Goal: Transaction & Acquisition: Subscribe to service/newsletter

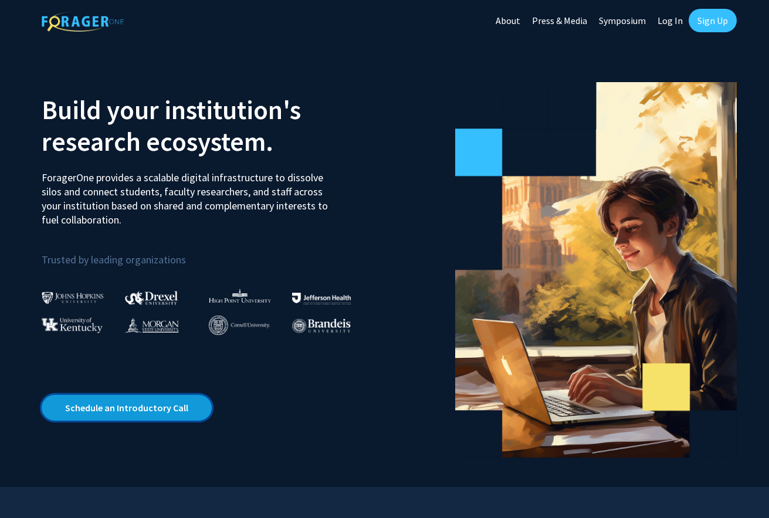
click at [167, 414] on link "Schedule an Introductory Call" at bounding box center [127, 408] width 170 height 26
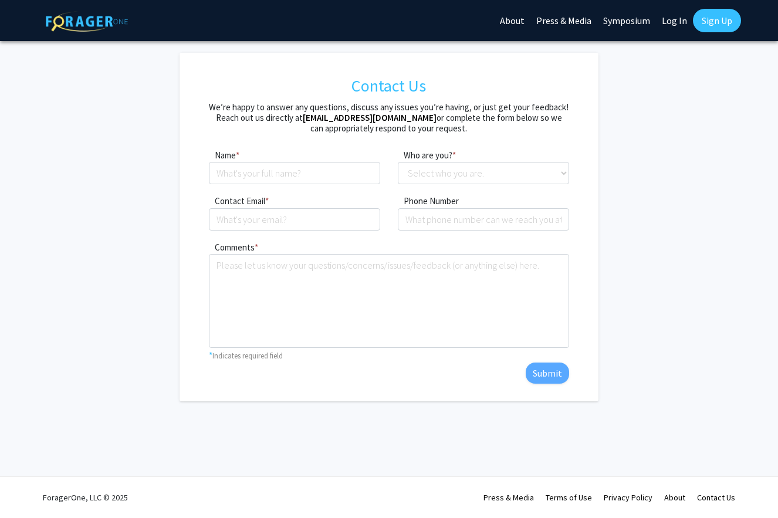
click at [711, 490] on div "Contact Us" at bounding box center [716, 497] width 38 height 41
click at [711, 492] on link "Contact Us" at bounding box center [716, 497] width 38 height 11
click at [710, 493] on link "Contact Us" at bounding box center [716, 497] width 38 height 11
click at [726, 496] on link "Contact Us" at bounding box center [716, 497] width 38 height 11
click at [720, 367] on fg-contact "Contact Us We’re happy to answer any questions, discuss any issues you’re havin…" at bounding box center [389, 227] width 778 height 348
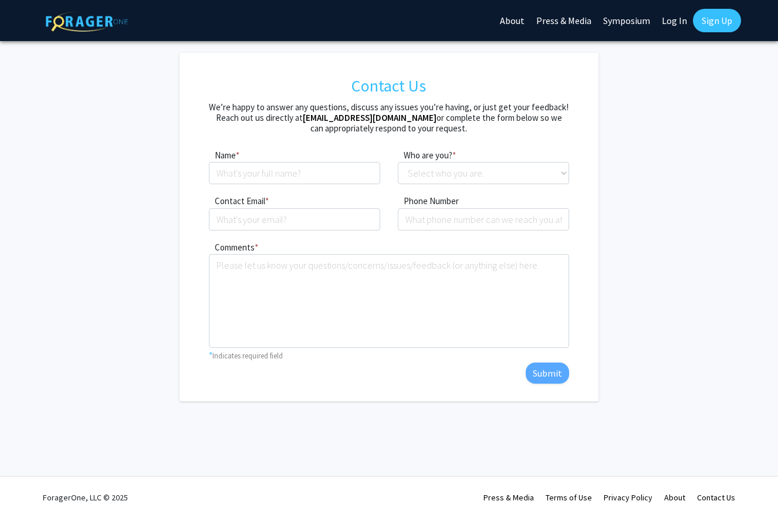
click at [517, 18] on link "About" at bounding box center [512, 20] width 36 height 41
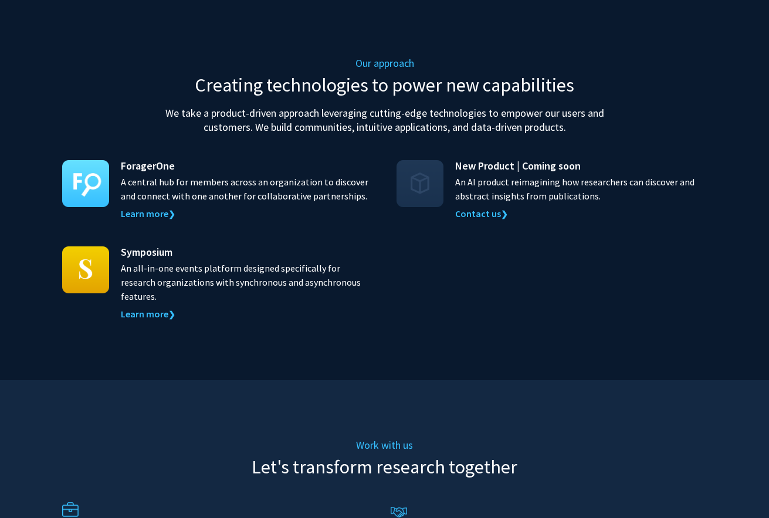
scroll to position [1102, 0]
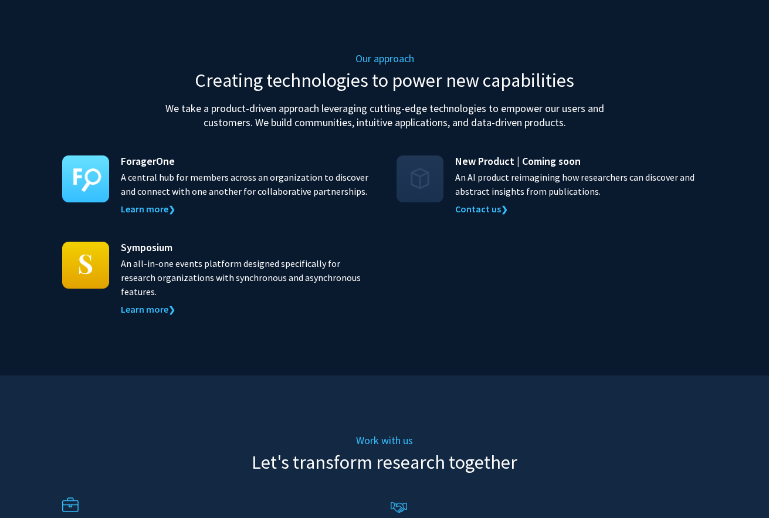
click at [294, 162] on div "ForagerOne A central hub for members across an organization to discover and con…" at bounding box center [247, 184] width 252 height 63
click at [163, 203] on link "Learn more ❯" at bounding box center [148, 209] width 55 height 12
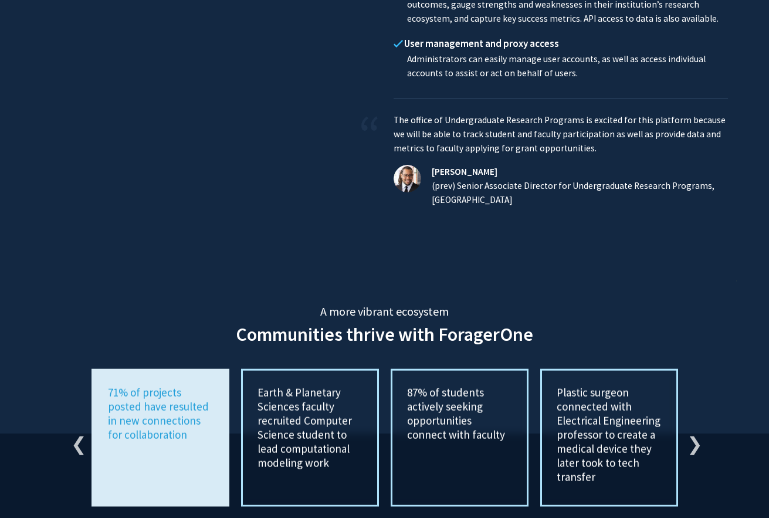
scroll to position [2058, 0]
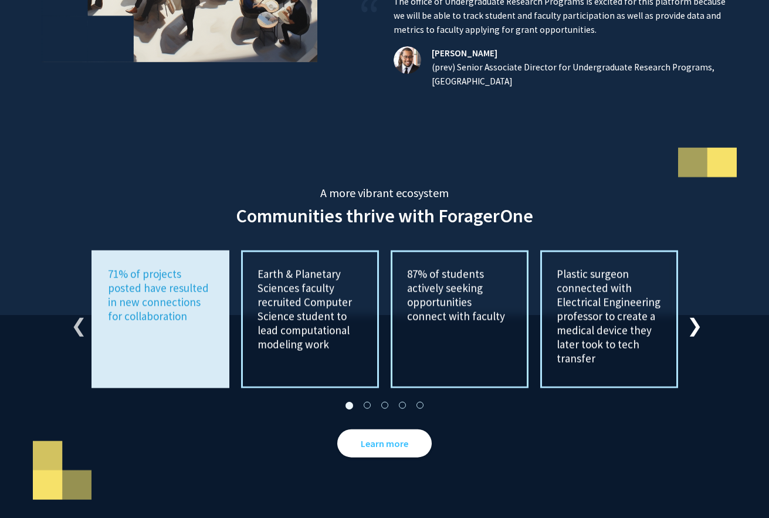
click at [692, 316] on button "Next" at bounding box center [693, 320] width 12 height 12
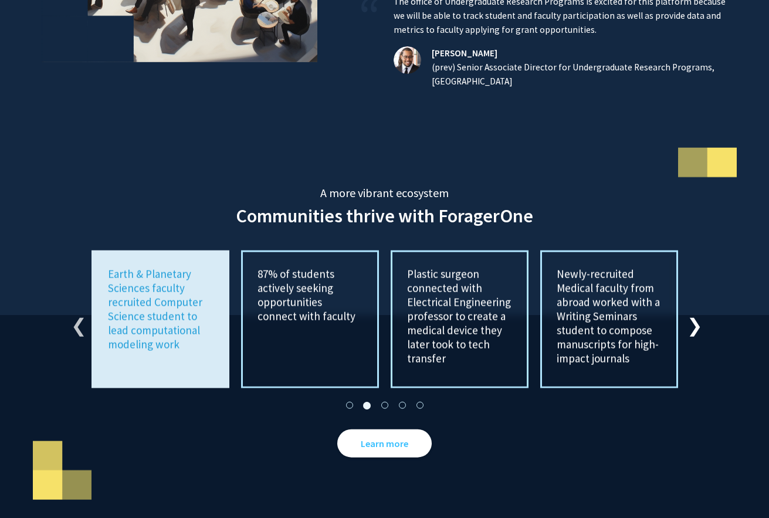
click at [692, 316] on button "Next" at bounding box center [693, 320] width 12 height 12
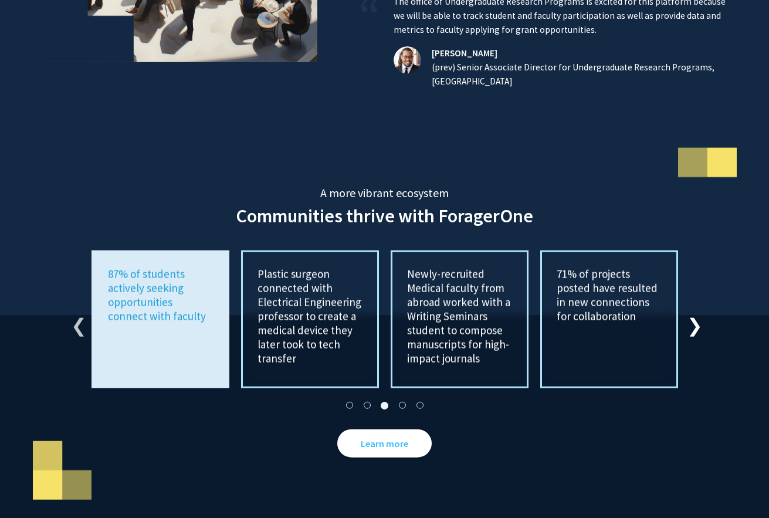
click at [692, 316] on button "Next" at bounding box center [693, 320] width 12 height 12
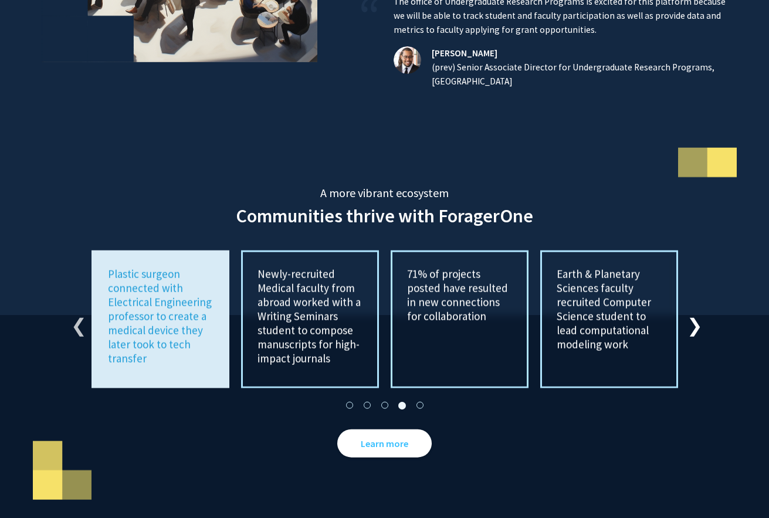
click at [692, 316] on button "Next" at bounding box center [693, 320] width 12 height 12
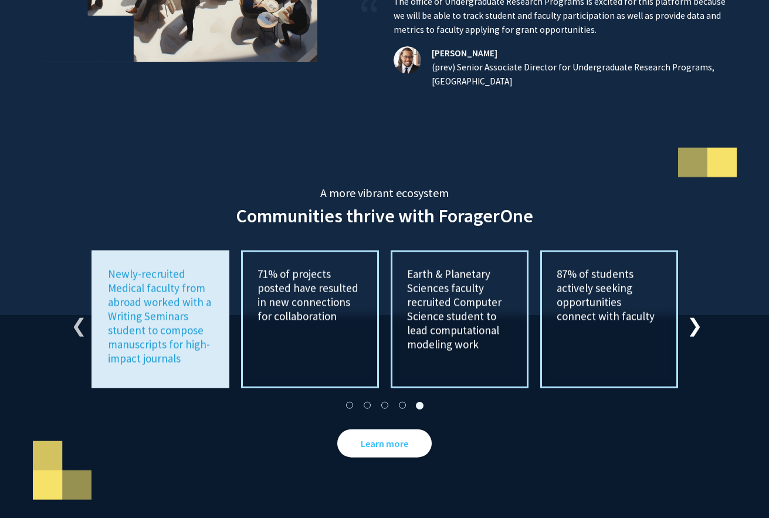
click at [692, 316] on button "Next" at bounding box center [693, 320] width 12 height 12
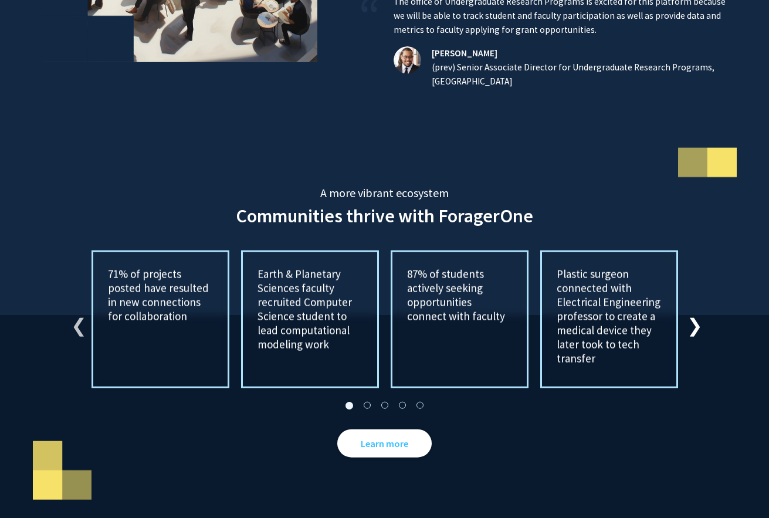
click at [692, 316] on button "Next" at bounding box center [693, 320] width 12 height 12
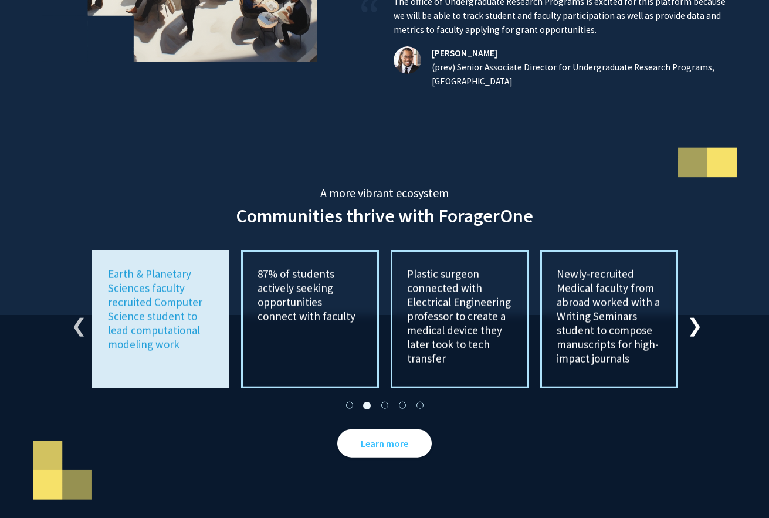
click at [692, 316] on button "Next" at bounding box center [693, 320] width 12 height 12
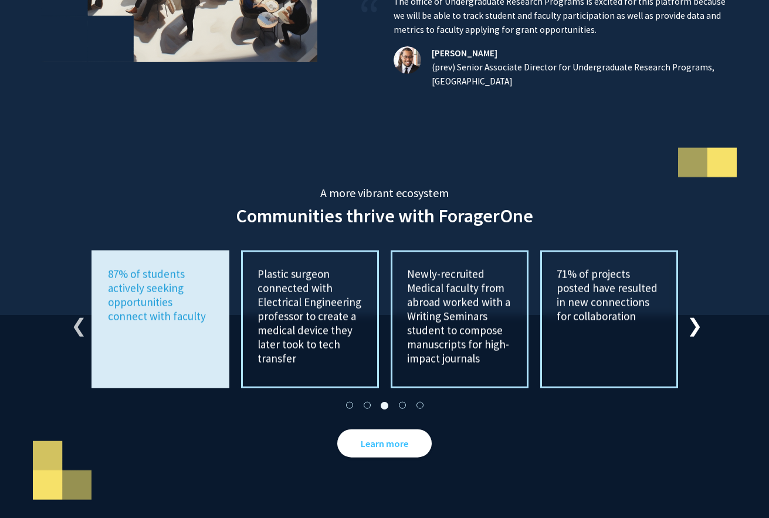
click at [692, 316] on button "Next" at bounding box center [693, 320] width 12 height 12
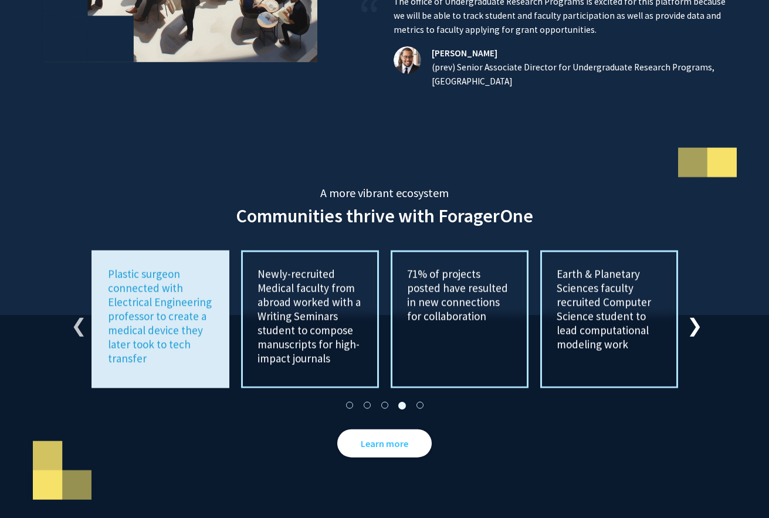
click at [692, 316] on button "Next" at bounding box center [693, 320] width 12 height 12
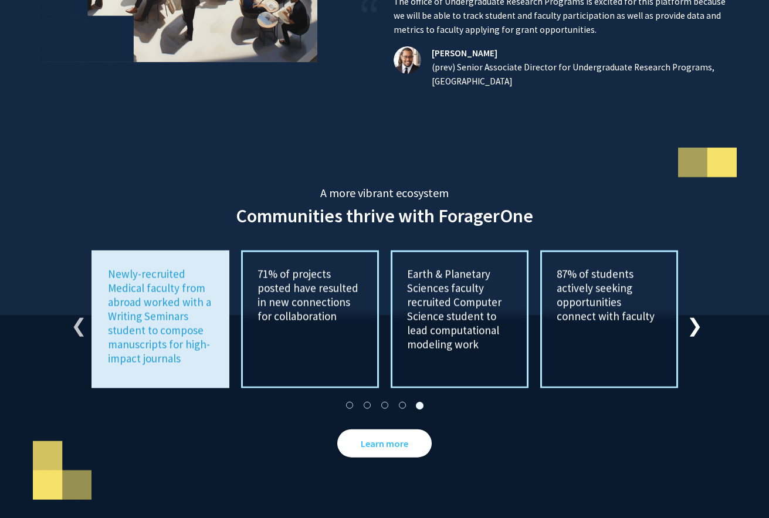
click at [692, 316] on button "Next" at bounding box center [693, 320] width 12 height 12
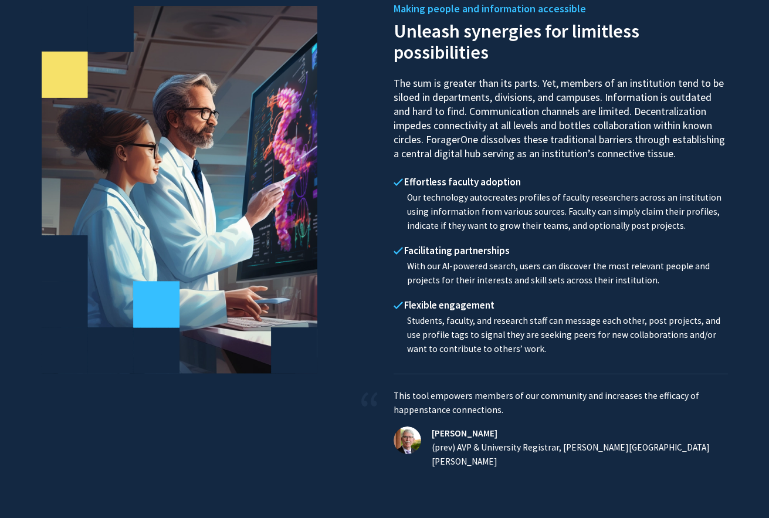
scroll to position [0, 0]
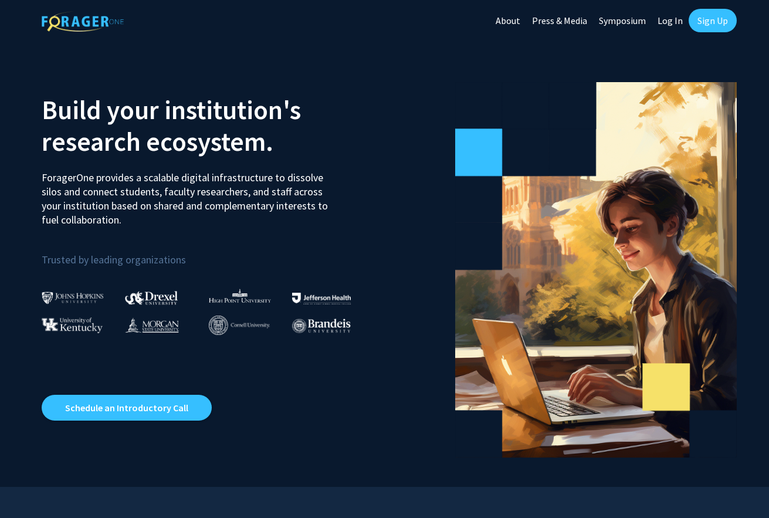
click at [320, 375] on div "Build your institution's research ecosystem. ForagerOne provides a scalable dig…" at bounding box center [209, 263] width 352 height 387
click at [286, 316] on div at bounding box center [251, 320] width 84 height 31
click at [622, 22] on link "Symposium" at bounding box center [622, 20] width 59 height 41
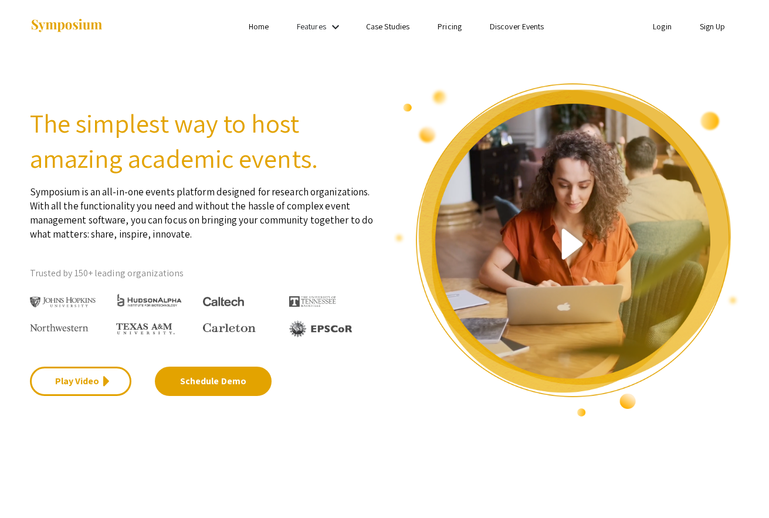
click at [454, 23] on link "Pricing" at bounding box center [450, 26] width 24 height 11
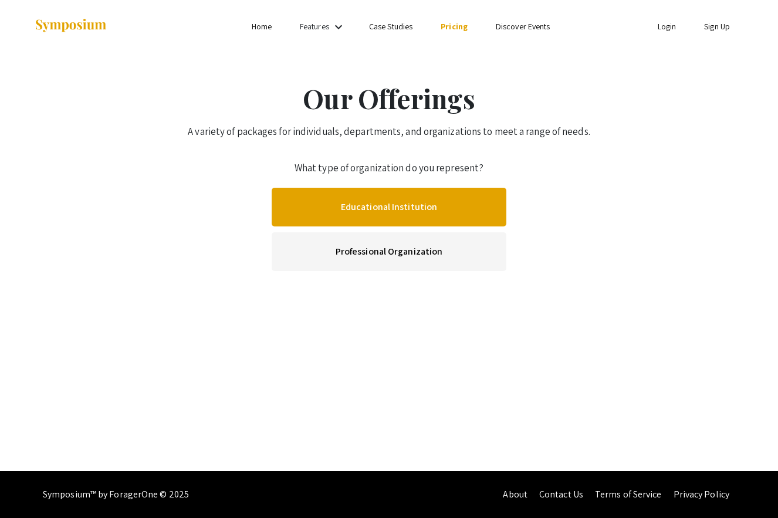
click at [377, 202] on link "Educational Institution" at bounding box center [389, 207] width 235 height 39
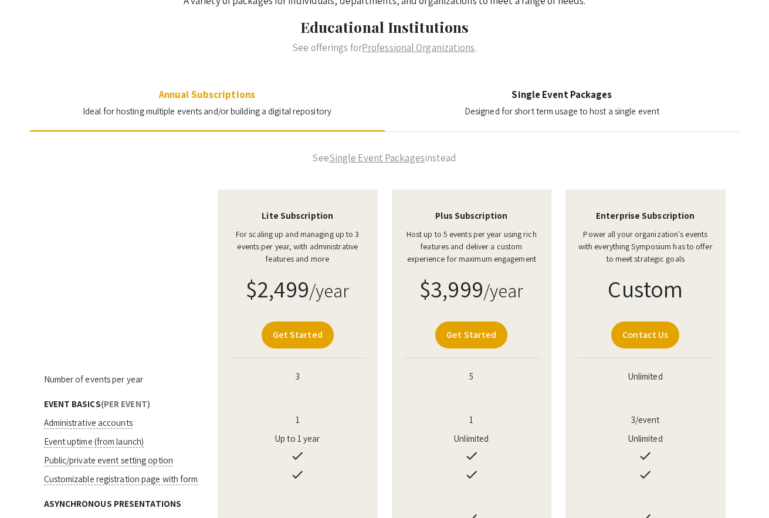
scroll to position [195, 0]
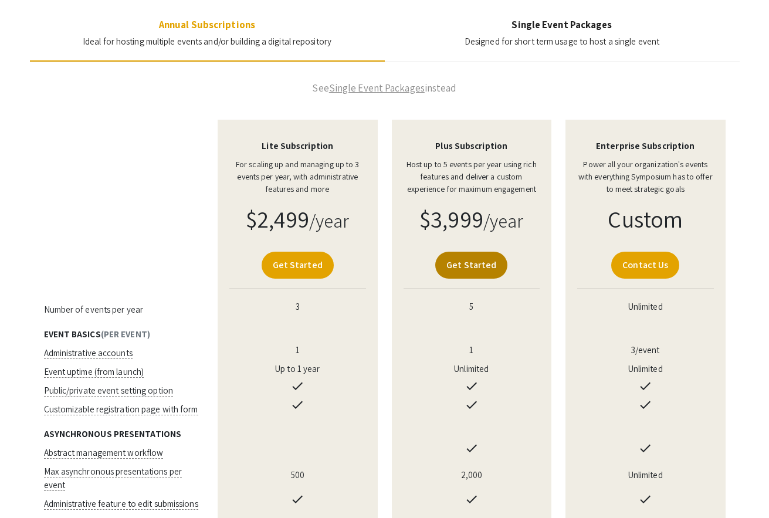
click at [453, 263] on link "Get Started" at bounding box center [471, 265] width 72 height 27
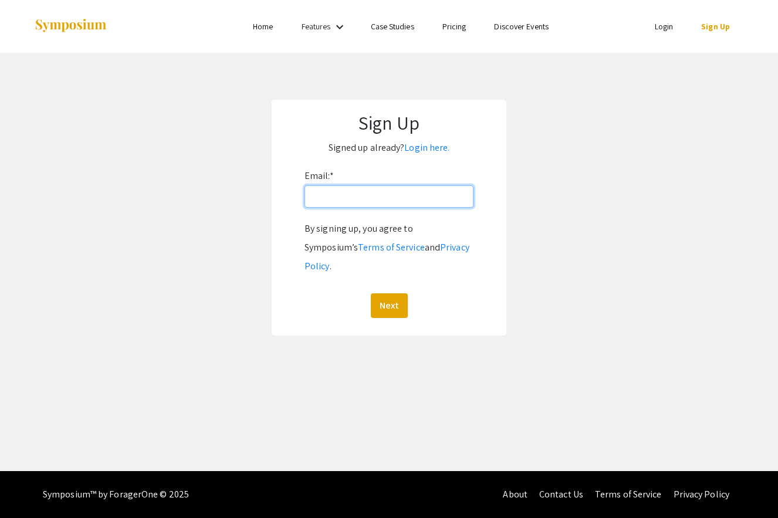
click at [348, 201] on input "Email: *" at bounding box center [388, 196] width 169 height 22
type input "[EMAIL_ADDRESS][DOMAIN_NAME]"
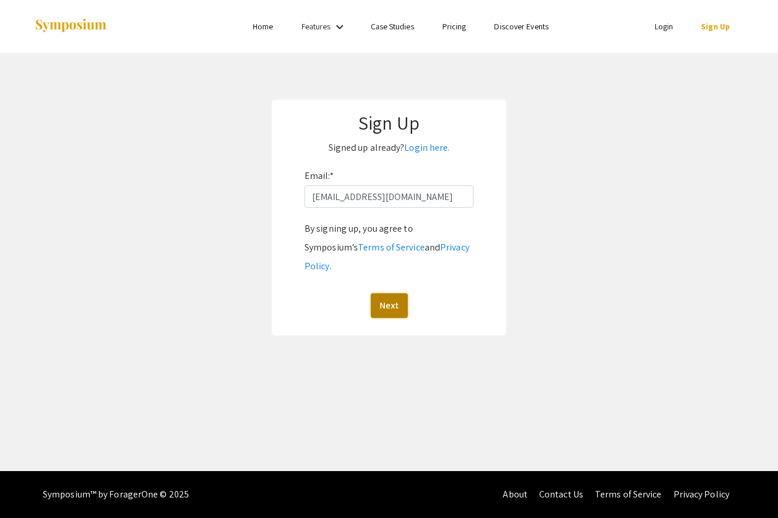
click at [386, 293] on button "Next" at bounding box center [389, 305] width 37 height 25
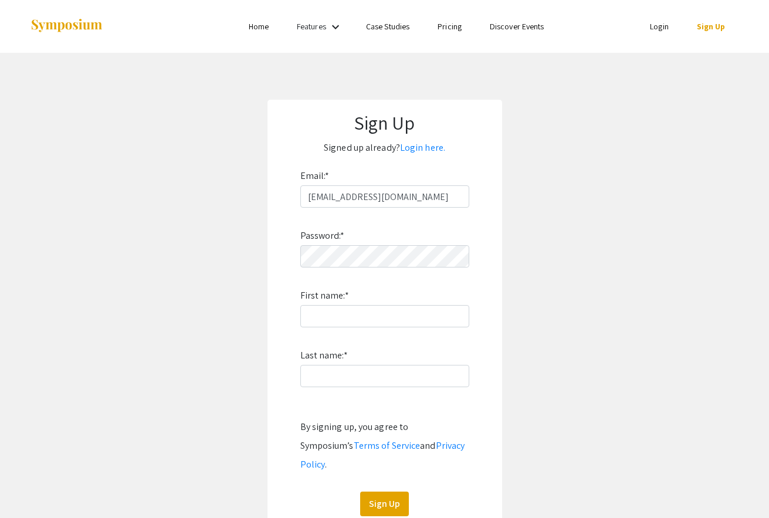
click at [601, 436] on app-signup "Sign Up Signed up already? Login here. Email: * jnwebb@ncat.edu Password: * Fir…" at bounding box center [384, 317] width 769 height 434
click at [387, 316] on input "First name: *" at bounding box center [384, 316] width 169 height 22
type input "Jared"
type input "Webb"
click at [588, 301] on app-signup "Sign Up Signed up already? Login here. Email: * jnwebb@ncat.edu Password: * Fir…" at bounding box center [384, 317] width 769 height 434
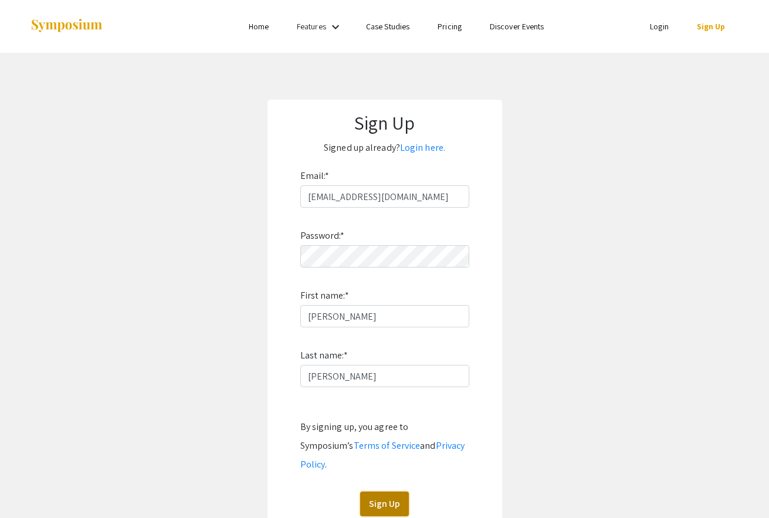
click at [395, 492] on button "Sign Up" at bounding box center [384, 504] width 49 height 25
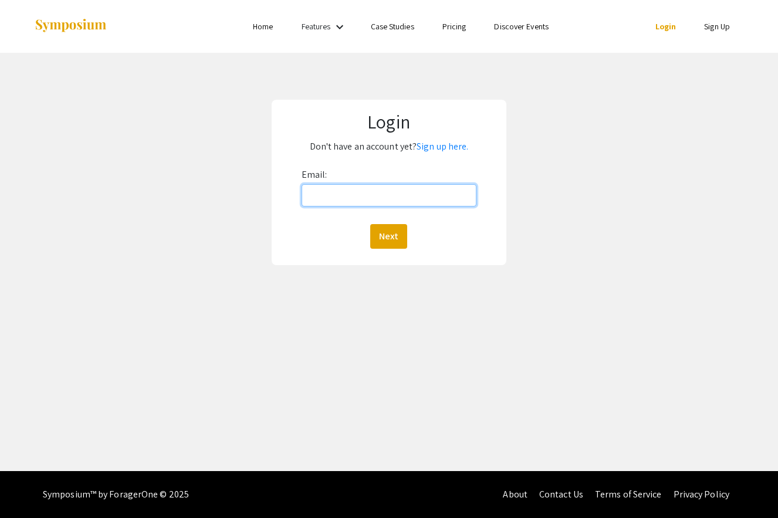
click at [389, 199] on input "Email:" at bounding box center [388, 195] width 175 height 22
type input "jnwebb@ncat.edu"
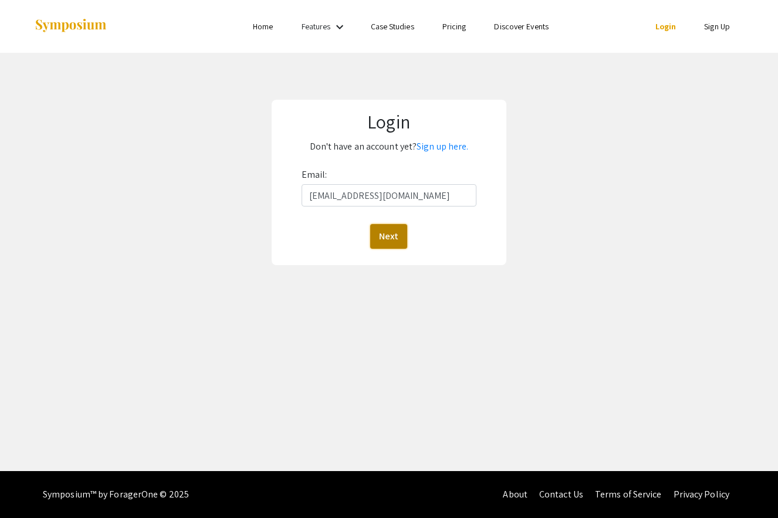
click at [392, 240] on button "Next" at bounding box center [388, 236] width 37 height 25
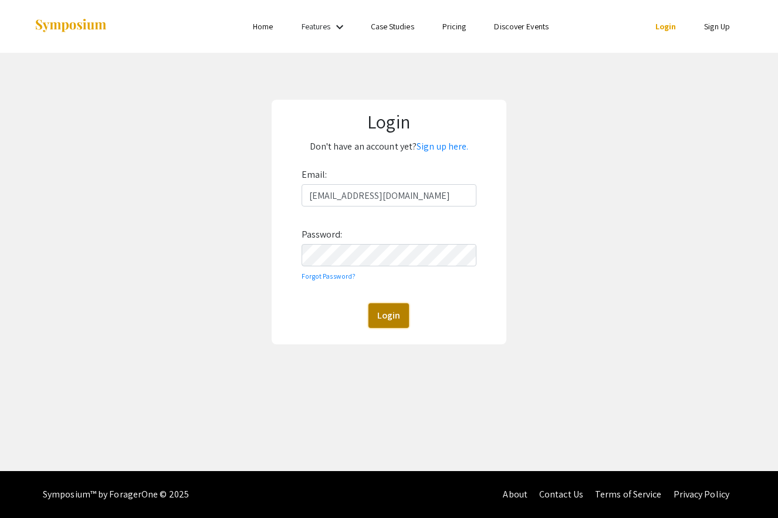
click at [399, 318] on button "Login" at bounding box center [388, 315] width 40 height 25
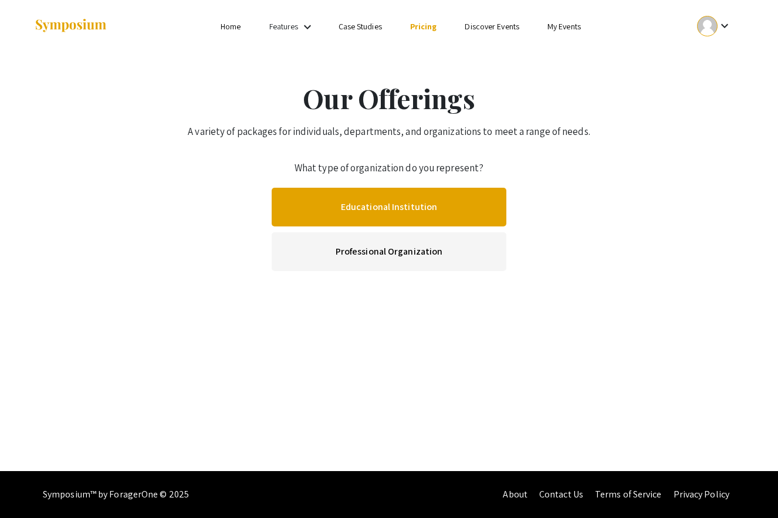
click at [442, 204] on link "Educational Institution" at bounding box center [389, 207] width 235 height 39
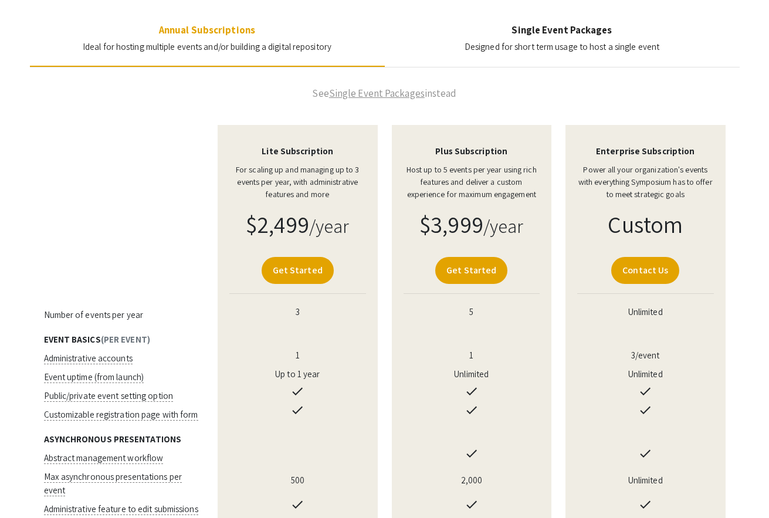
scroll to position [198, 0]
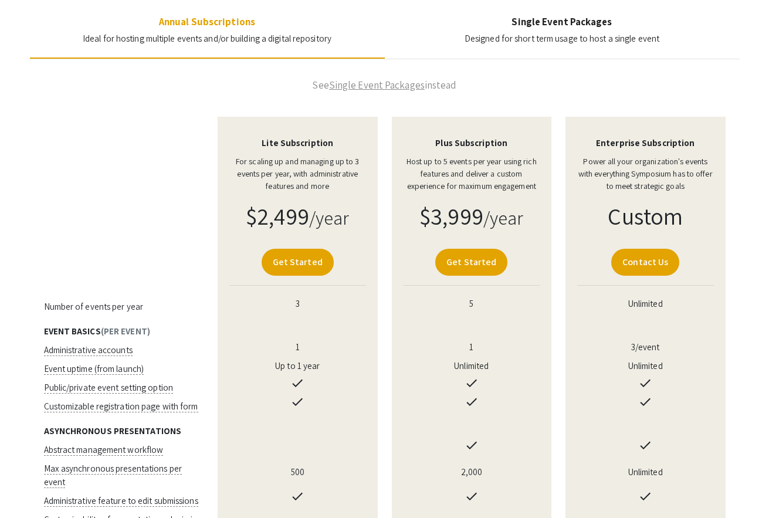
click at [382, 86] on link "Single Event Packages" at bounding box center [377, 85] width 96 height 13
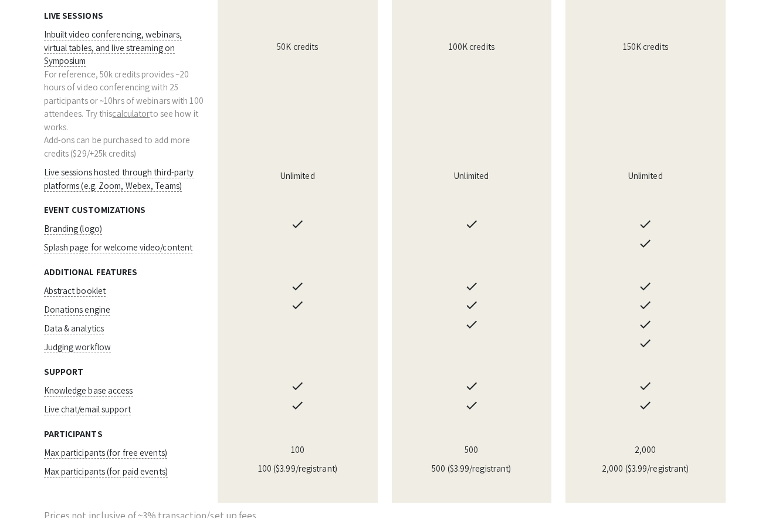
scroll to position [157, 0]
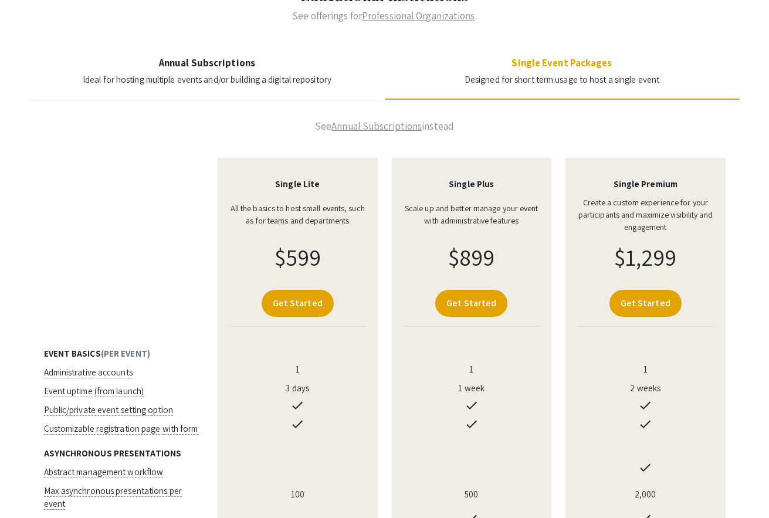
click at [374, 130] on link "Annual Subscriptions" at bounding box center [376, 126] width 90 height 13
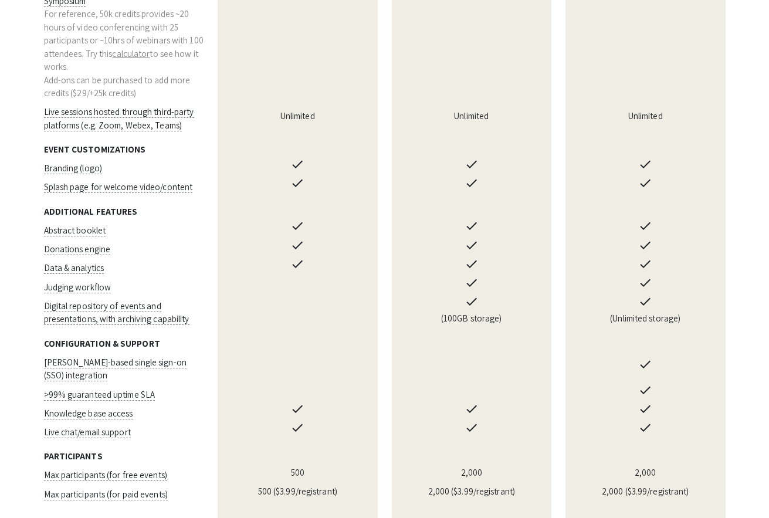
scroll to position [821, 0]
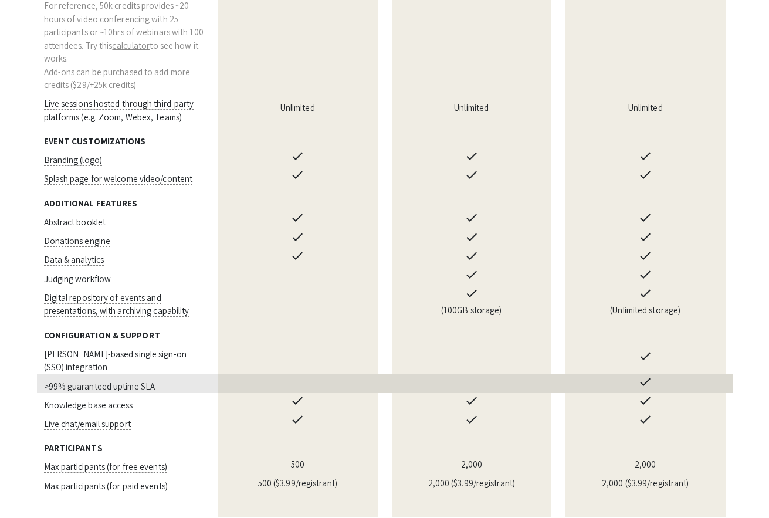
click at [126, 381] on span ">99% guaranteed uptime SLA" at bounding box center [99, 386] width 111 height 11
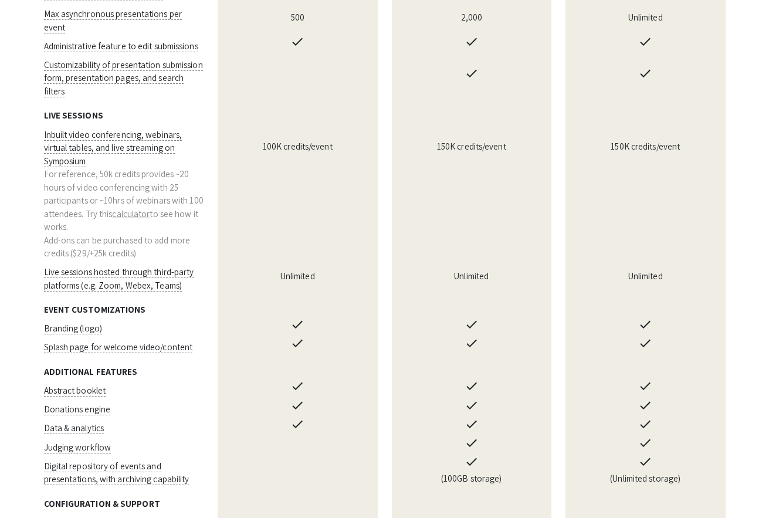
scroll to position [0, 0]
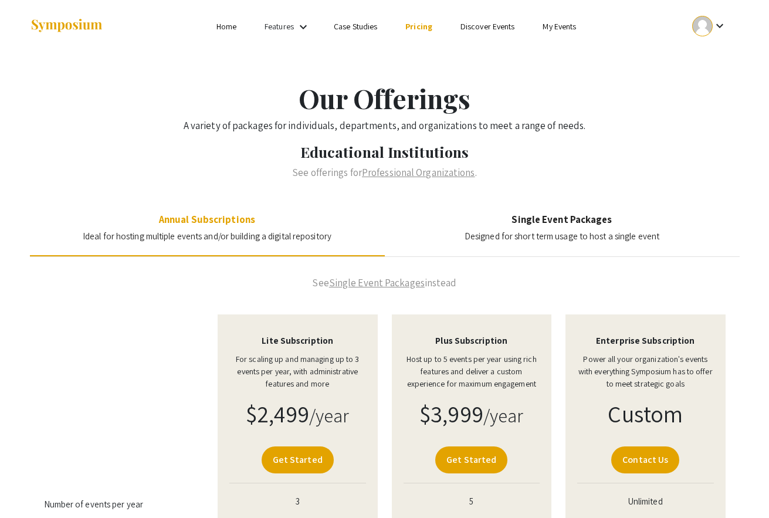
click at [659, 114] on div "Our Offerings A variety of packages for individuals, departments, and organizat…" at bounding box center [384, 108] width 769 height 52
click at [472, 455] on link "Get Started" at bounding box center [471, 459] width 72 height 27
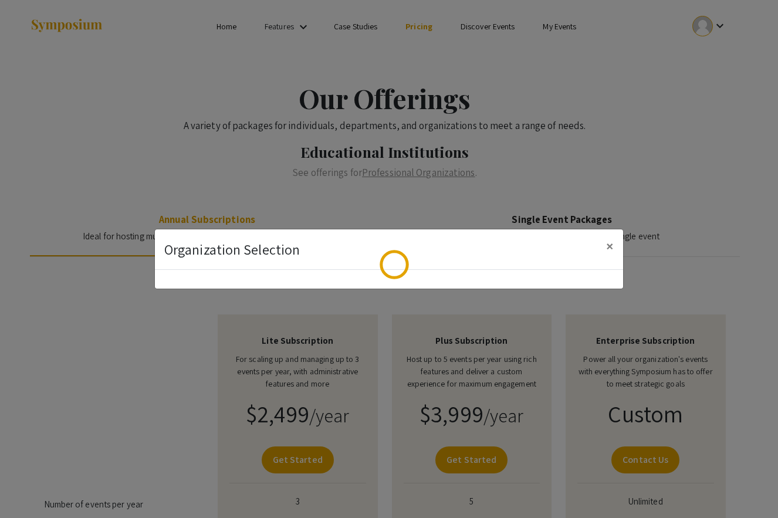
select select
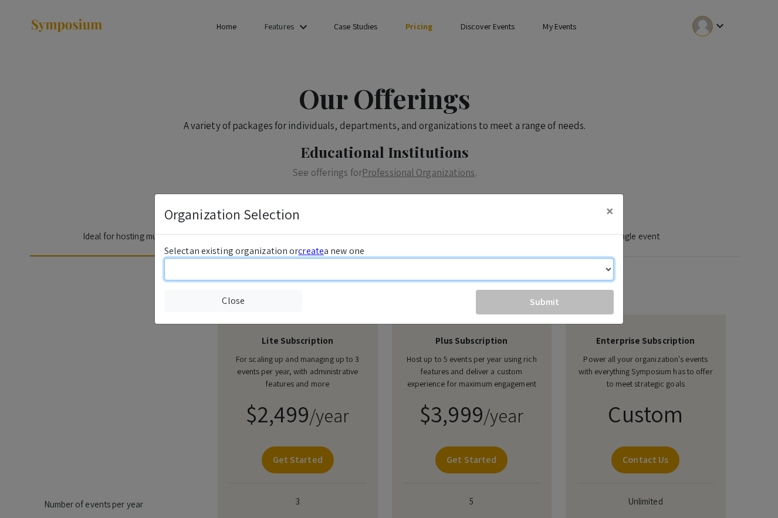
click at [310, 271] on select "Abilene Christian University Abraham Baldwin Agricultural College Albion Colleg…" at bounding box center [388, 269] width 449 height 22
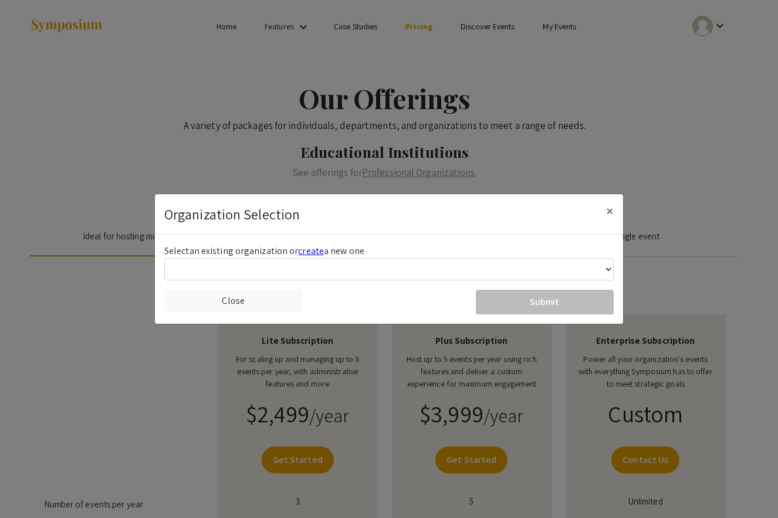
click at [313, 253] on span "create" at bounding box center [311, 251] width 26 height 12
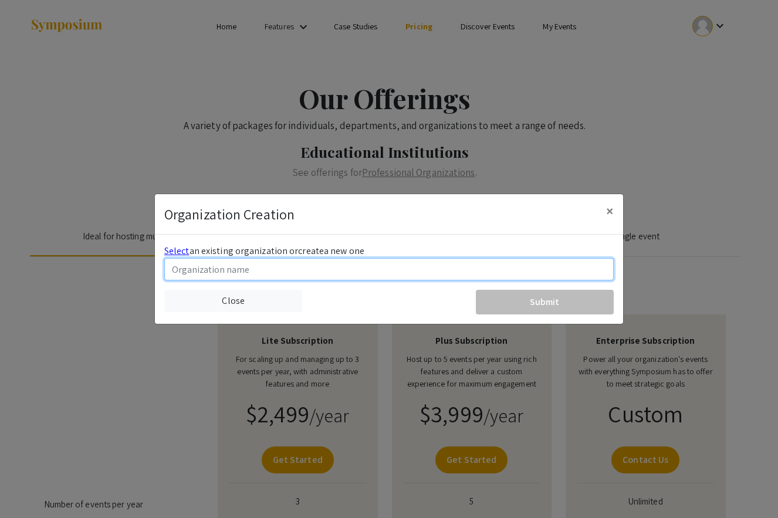
click at [345, 272] on input at bounding box center [388, 269] width 449 height 22
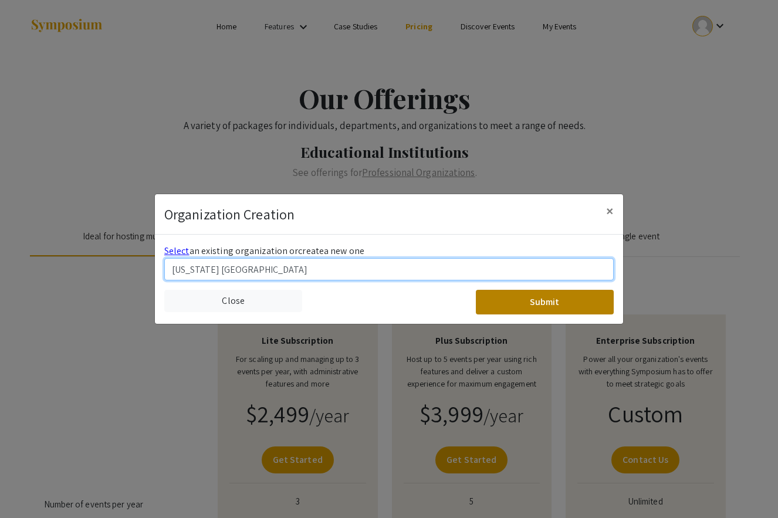
type input "North Carolina A&T State University"
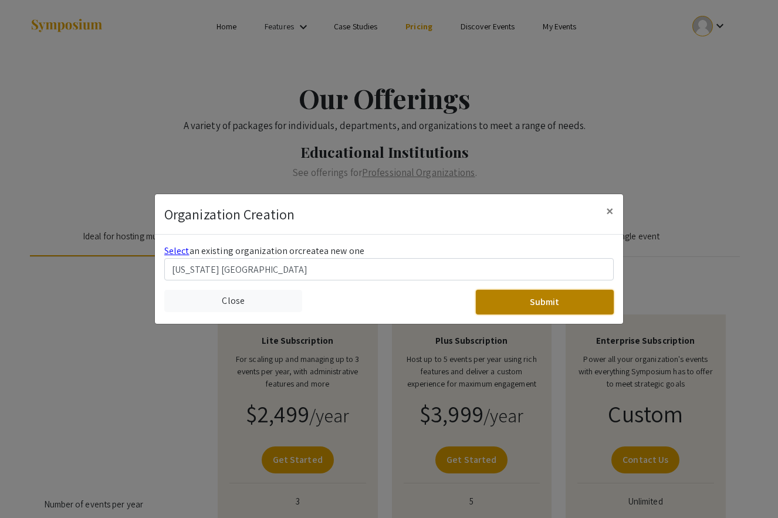
click at [581, 296] on button "Submit" at bounding box center [545, 302] width 138 height 25
